Goal: Task Accomplishment & Management: Manage account settings

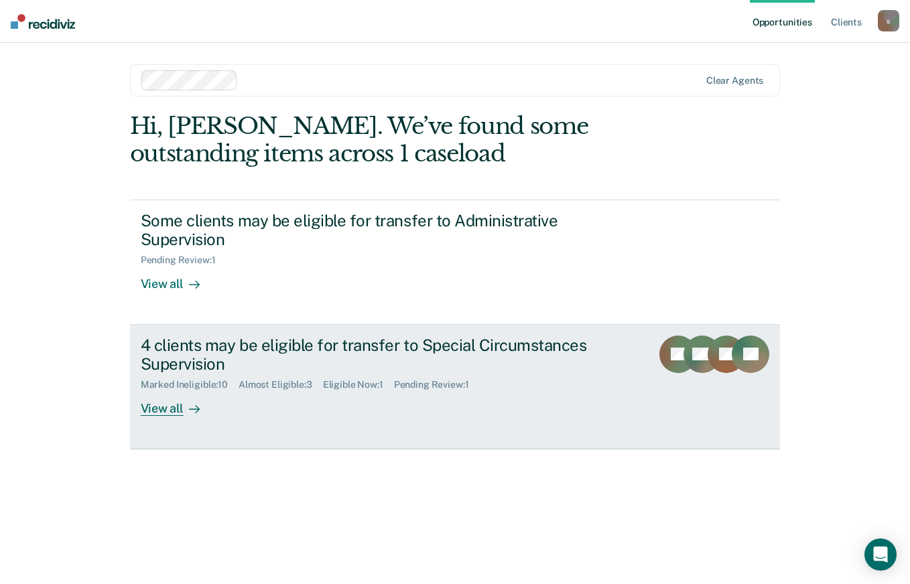
click at [192, 344] on div "4 clients may be eligible for transfer to Special Circumstances Supervision" at bounding box center [376, 355] width 470 height 39
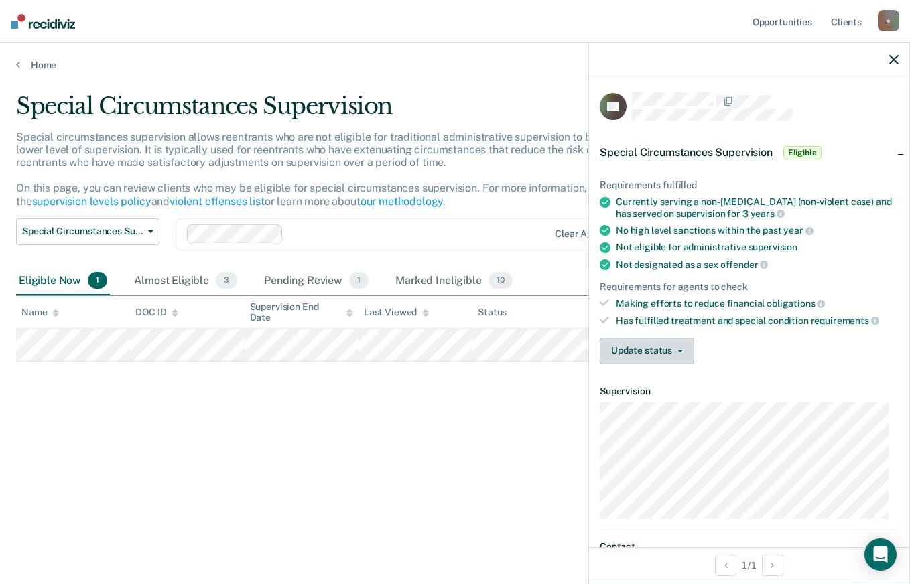
click at [683, 351] on button "Update status" at bounding box center [647, 351] width 94 height 27
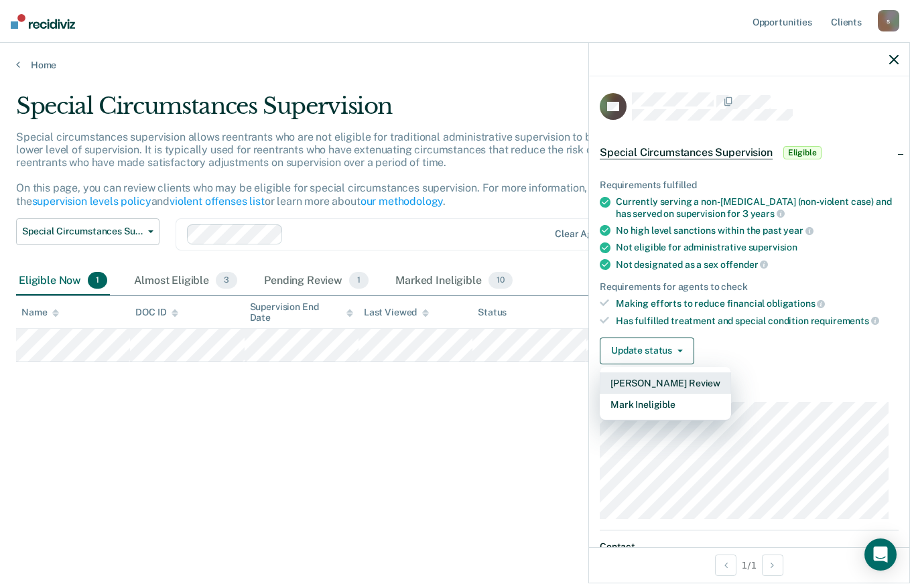
click at [679, 379] on button "[PERSON_NAME] Review" at bounding box center [665, 382] width 131 height 21
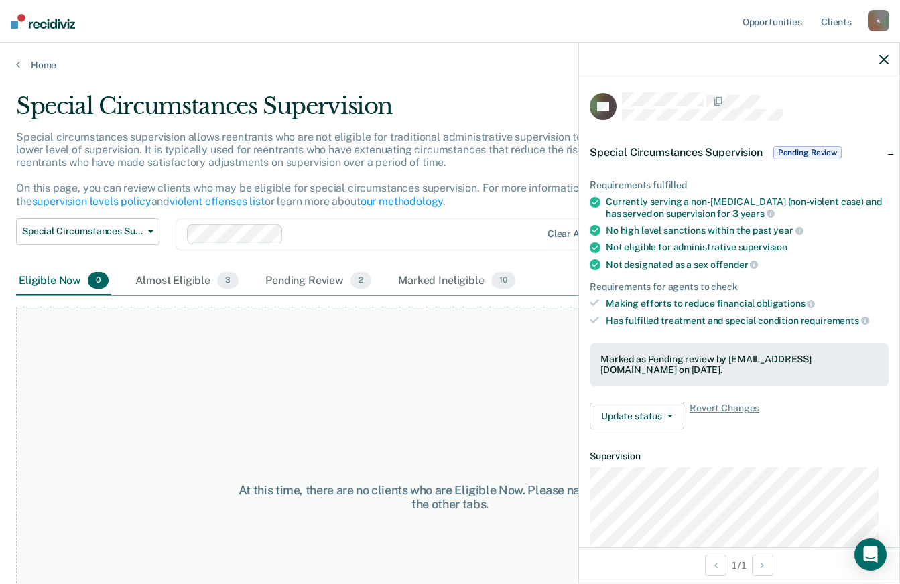
click at [881, 59] on icon "button" at bounding box center [883, 59] width 9 height 9
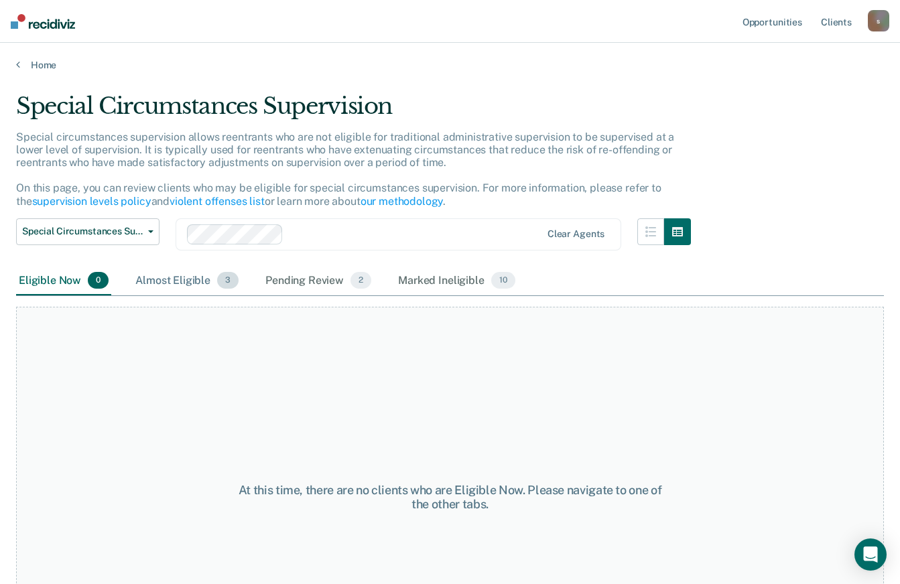
click at [167, 279] on div "Almost Eligible 3" at bounding box center [187, 281] width 109 height 29
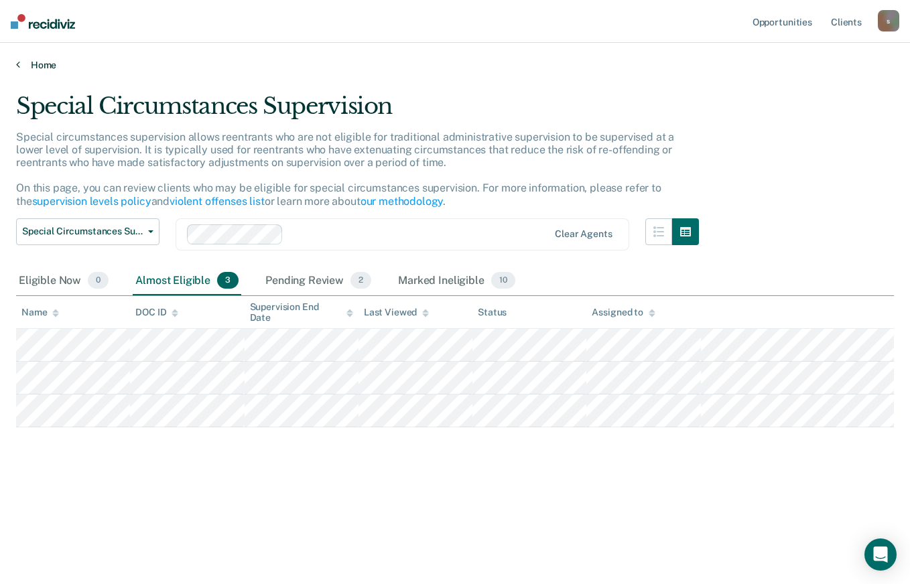
click at [51, 63] on link "Home" at bounding box center [455, 65] width 878 height 12
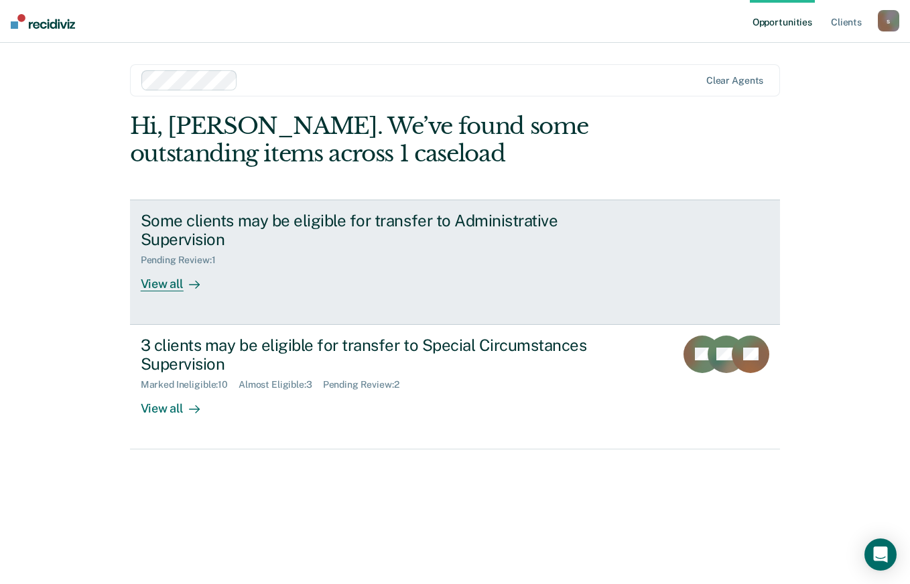
click at [255, 255] on div "Pending Review : 1" at bounding box center [376, 257] width 470 height 17
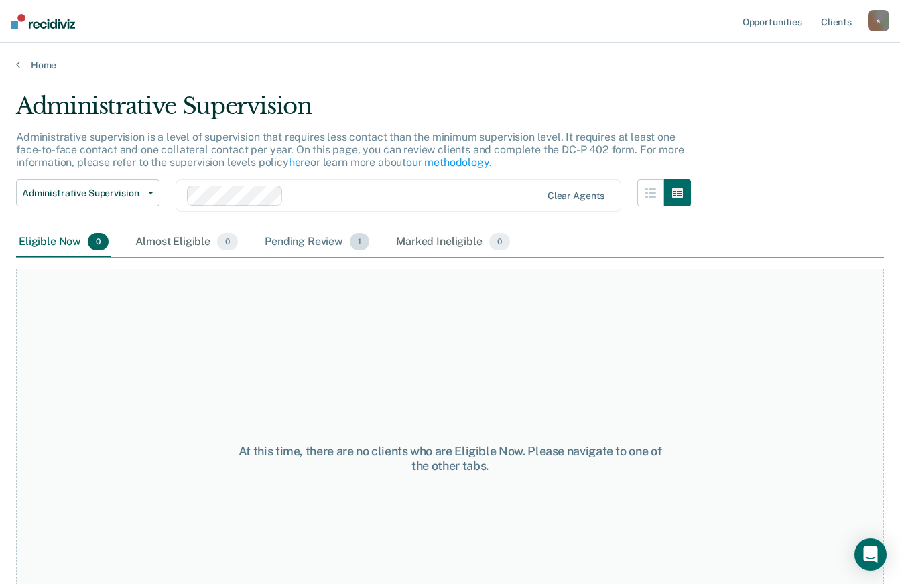
click at [297, 240] on div "Pending Review 1" at bounding box center [317, 242] width 110 height 29
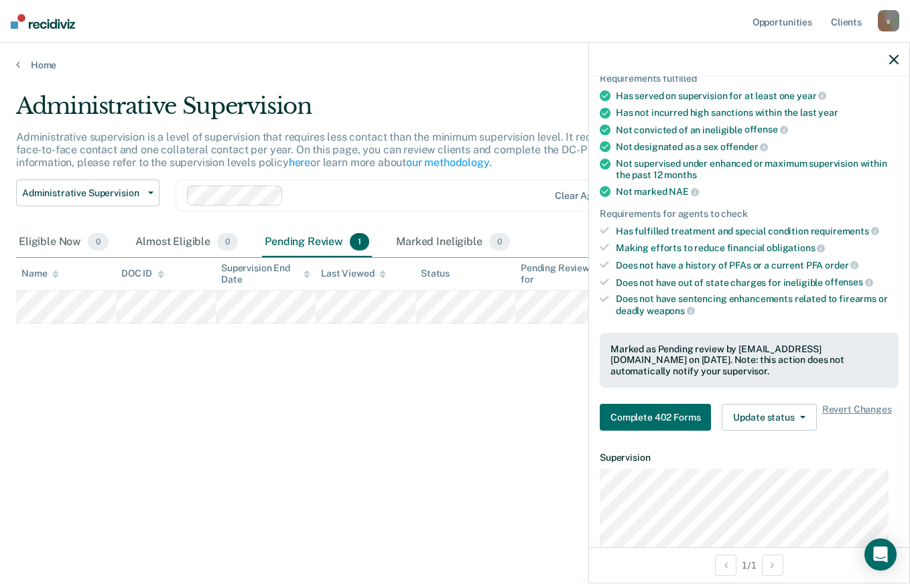
scroll to position [315, 0]
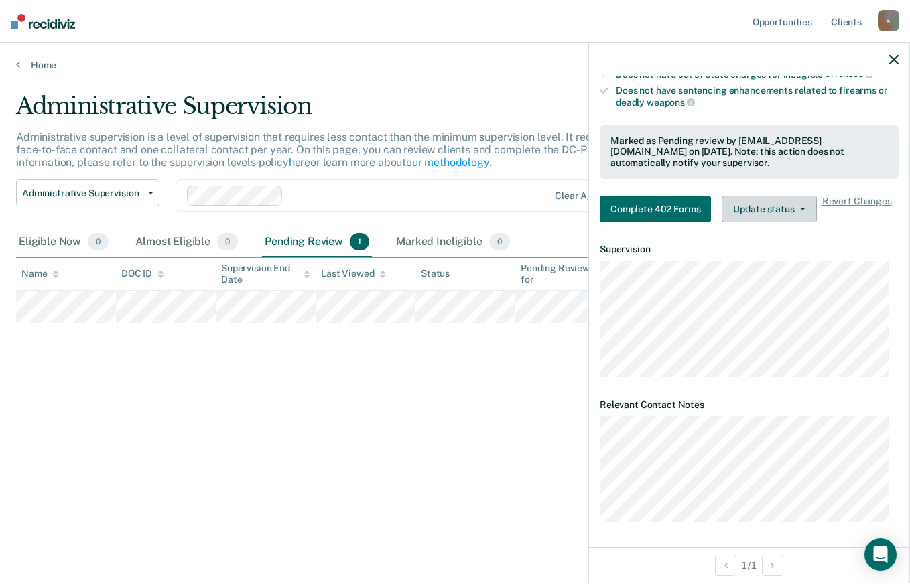
click at [802, 208] on icon "button" at bounding box center [802, 209] width 5 height 3
click at [890, 62] on icon "button" at bounding box center [893, 59] width 9 height 9
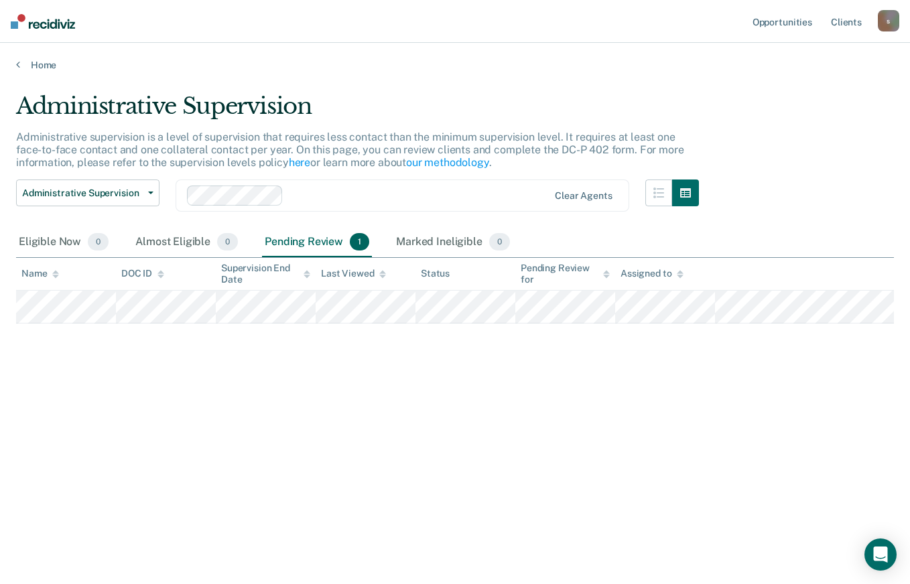
click at [891, 23] on div "s" at bounding box center [888, 20] width 21 height 21
click at [818, 93] on link "Log Out" at bounding box center [834, 87] width 108 height 11
